Goal: Task Accomplishment & Management: Manage account settings

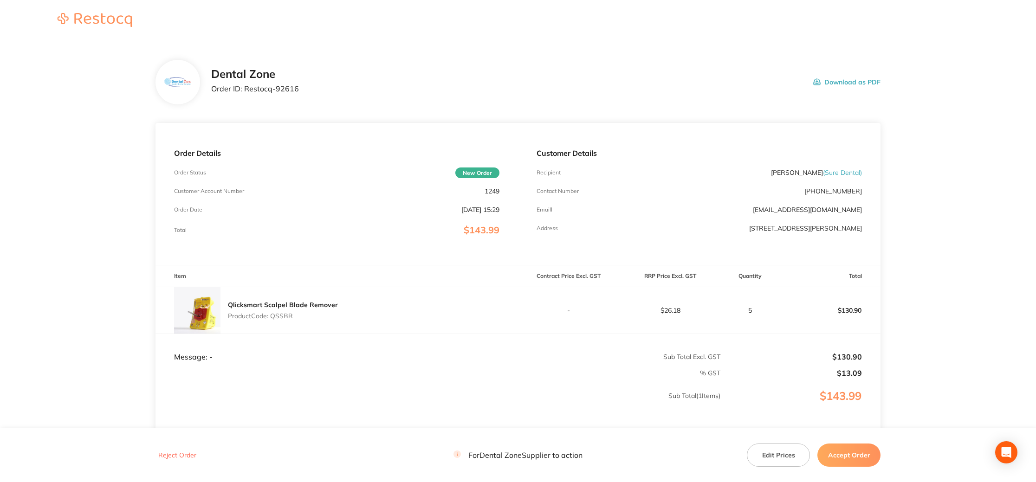
click at [844, 454] on button "Accept Order" at bounding box center [849, 455] width 63 height 23
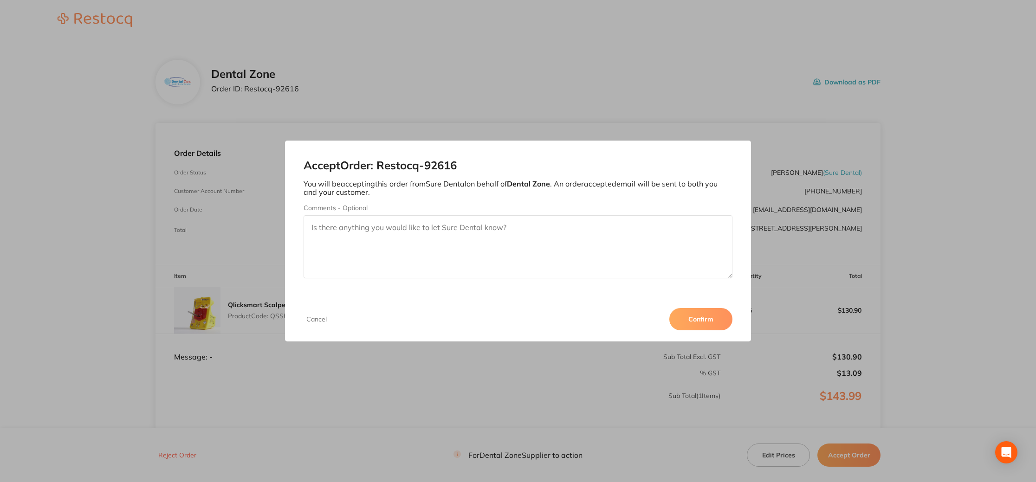
click at [709, 318] on button "Confirm" at bounding box center [701, 319] width 63 height 22
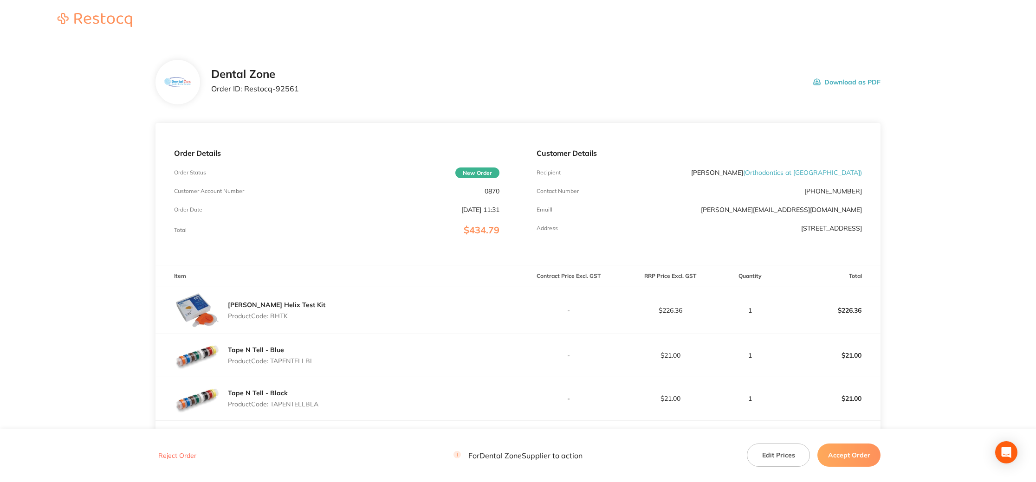
click at [856, 451] on button "Accept Order" at bounding box center [849, 455] width 63 height 23
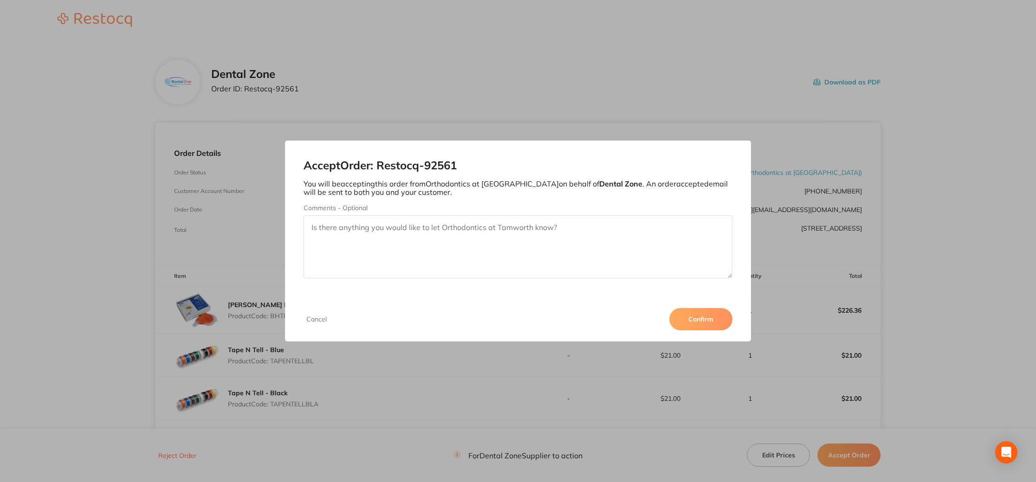
click at [707, 319] on button "Confirm" at bounding box center [701, 319] width 63 height 22
